Goal: Task Accomplishment & Management: Manage account settings

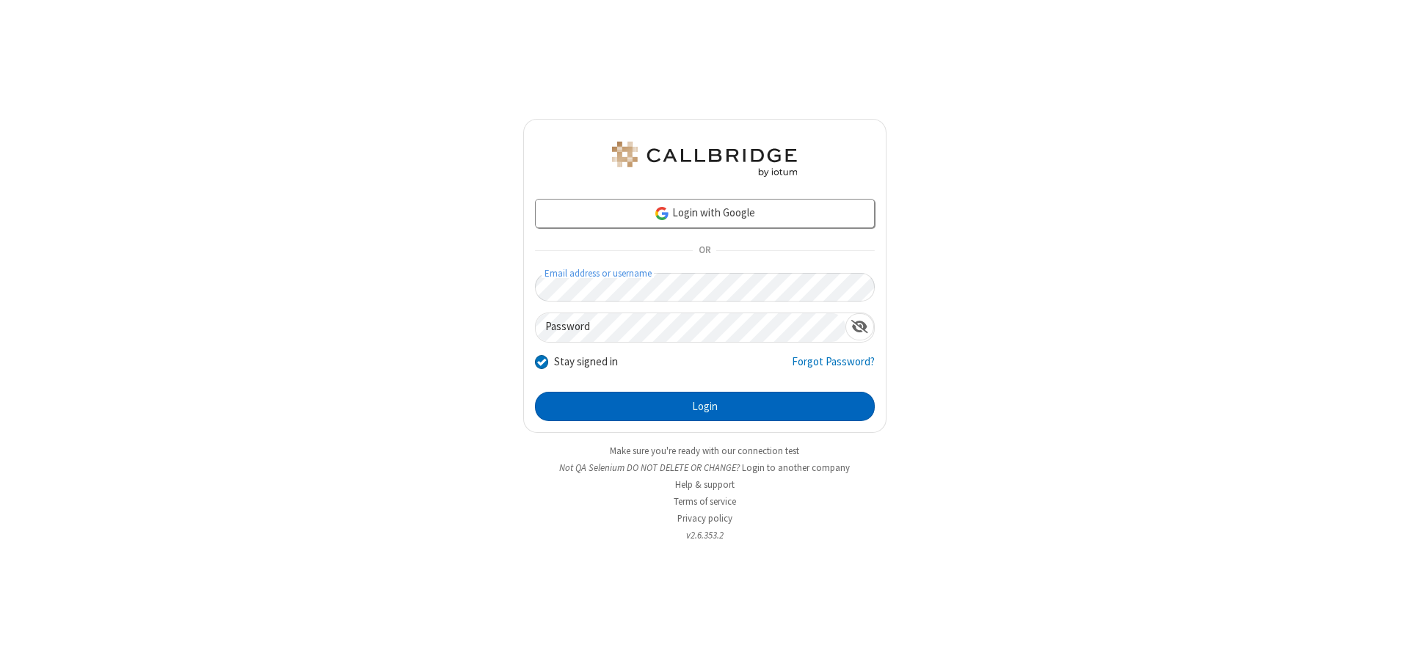
click at [704, 407] on button "Login" at bounding box center [705, 406] width 340 height 29
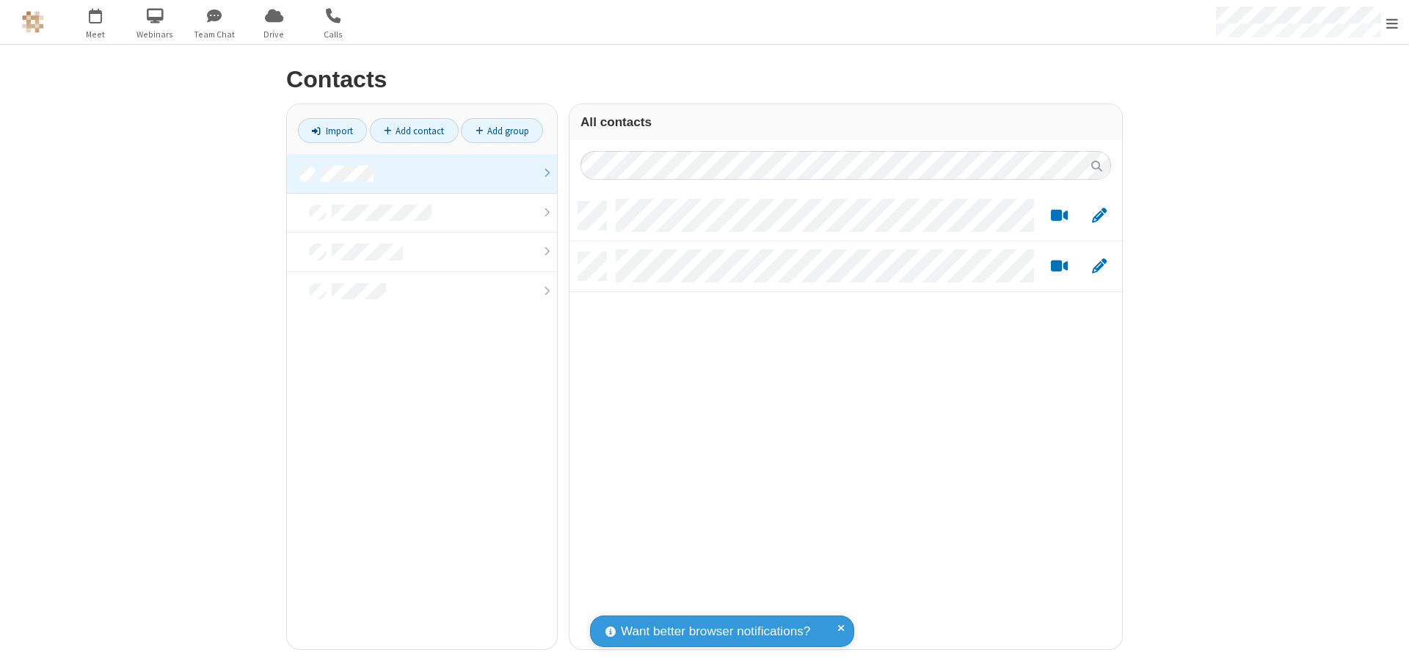
click at [422, 173] on link at bounding box center [422, 174] width 270 height 40
click at [332, 131] on link "Import" at bounding box center [332, 130] width 69 height 25
